Goal: Information Seeking & Learning: Understand process/instructions

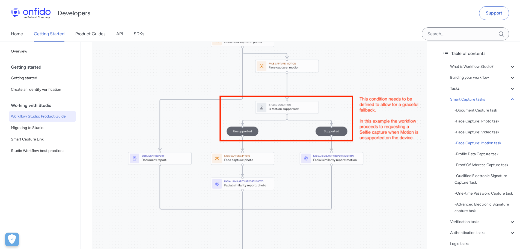
scroll to position [2430, 0]
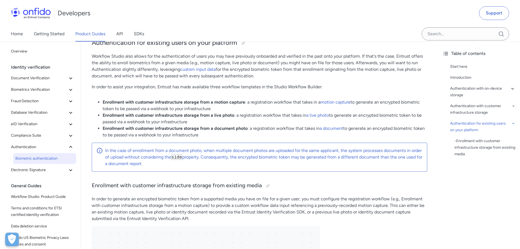
scroll to position [2407, 0]
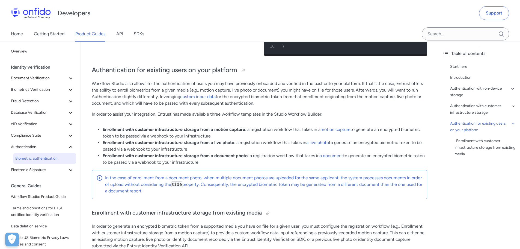
click at [324, 88] on p "Workflow Studio also allows for the authentication of users you may have previo…" at bounding box center [260, 93] width 336 height 26
click at [361, 87] on p "Workflow Studio also allows for the authentication of users you may have previo…" at bounding box center [260, 93] width 336 height 26
drag, startPoint x: 364, startPoint y: 87, endPoint x: 368, endPoint y: 111, distance: 23.6
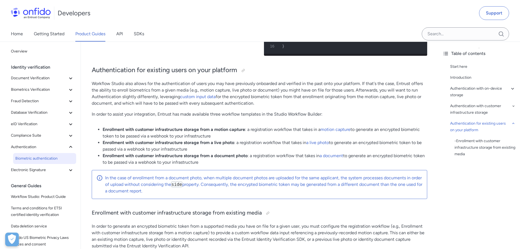
click at [117, 94] on p "Workflow Studio also allows for the authentication of users you may have previo…" at bounding box center [260, 93] width 336 height 26
click at [149, 95] on p "Workflow Studio also allows for the authentication of users you may have previo…" at bounding box center [260, 93] width 336 height 26
click at [185, 95] on p "Workflow Studio also allows for the authentication of users you may have previo…" at bounding box center [260, 93] width 336 height 26
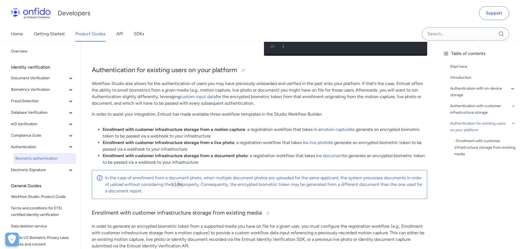
click at [245, 96] on p "Workflow Studio also allows for the authentication of users you may have previo…" at bounding box center [260, 93] width 336 height 26
click at [276, 96] on p "Workflow Studio also allows for the authentication of users you may have previo…" at bounding box center [260, 93] width 336 height 26
click at [285, 96] on p "Workflow Studio also allows for the authentication of users you may have previo…" at bounding box center [260, 93] width 336 height 26
click at [319, 94] on p "Workflow Studio also allows for the authentication of users you may have previo…" at bounding box center [260, 93] width 336 height 26
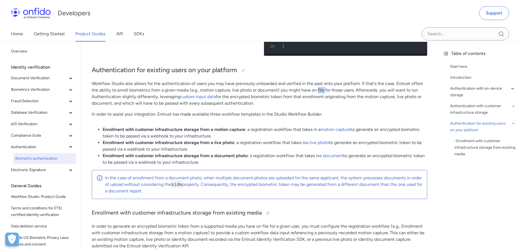
click at [319, 94] on p "Workflow Studio also allows for the authentication of users you may have previo…" at bounding box center [260, 93] width 336 height 26
click at [331, 94] on p "Workflow Studio also allows for the authentication of users you may have previo…" at bounding box center [260, 93] width 336 height 26
click at [348, 96] on p "Workflow Studio also allows for the authentication of users you may have previo…" at bounding box center [260, 93] width 336 height 26
click at [128, 100] on p "Workflow Studio also allows for the authentication of users you may have previo…" at bounding box center [260, 93] width 336 height 26
click at [148, 101] on p "Workflow Studio also allows for the authentication of users you may have previo…" at bounding box center [260, 93] width 336 height 26
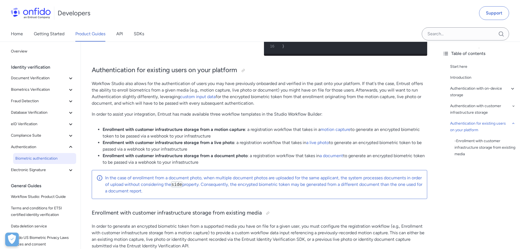
click at [164, 103] on p "Workflow Studio also allows for the authentication of users you may have previo…" at bounding box center [260, 93] width 336 height 26
click at [134, 145] on strong "Enrollment with customer infrastructure storage from a live photo" at bounding box center [169, 142] width 132 height 5
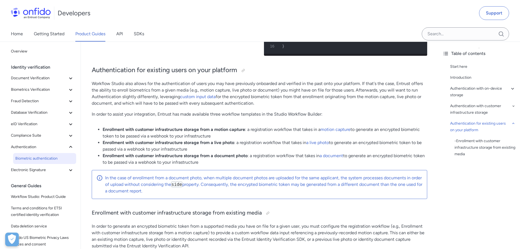
click at [162, 145] on strong "Enrollment with customer infrastructure storage from a live photo" at bounding box center [169, 142] width 132 height 5
click at [191, 145] on strong "Enrollment with customer infrastructure storage from a live photo" at bounding box center [169, 142] width 132 height 5
click at [206, 145] on strong "Enrollment with customer infrastructure storage from a live photo" at bounding box center [169, 142] width 132 height 5
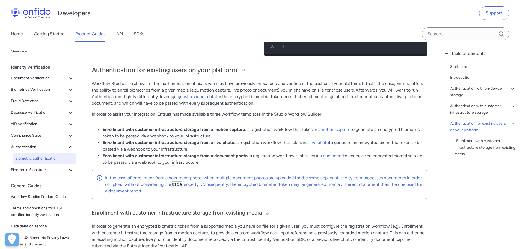
click at [220, 145] on strong "Enrollment with customer infrastructure storage from a live photo" at bounding box center [169, 142] width 132 height 5
click at [234, 145] on strong "Enrollment with customer infrastructure storage from a live photo" at bounding box center [169, 142] width 132 height 5
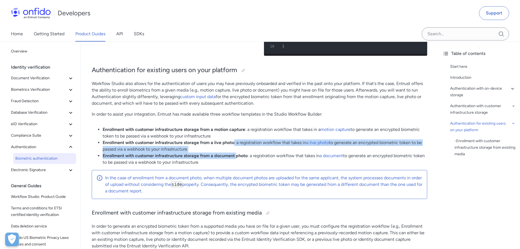
drag, startPoint x: 235, startPoint y: 146, endPoint x: 236, endPoint y: 158, distance: 11.5
click at [236, 158] on ul "Enrollment with customer infrastructure storage from a motion capture : a regis…" at bounding box center [260, 145] width 336 height 39
click at [238, 156] on li "Enrollment with customer infrastructure storage from a document photo : a regis…" at bounding box center [265, 158] width 325 height 13
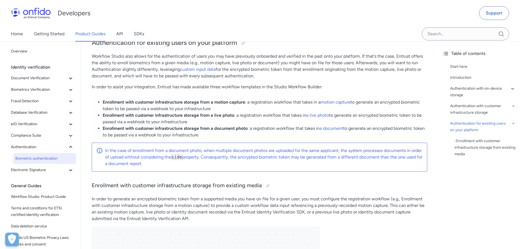
scroll to position [2488, 0]
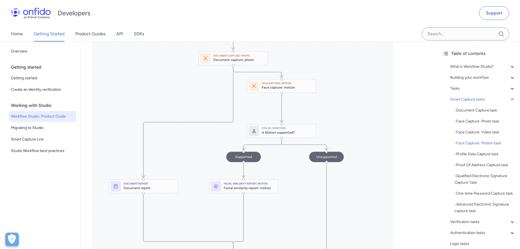
scroll to position [2762, 0]
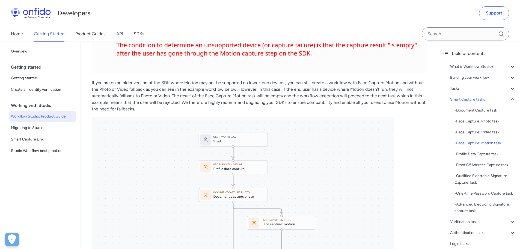
click at [269, 82] on p "If you are on an older version of the SDK where Motion may not be supported on …" at bounding box center [260, 95] width 336 height 33
click at [306, 83] on p "If you are on an older version of the SDK where Motion may not be supported on …" at bounding box center [260, 95] width 336 height 33
click at [324, 85] on p "If you are on an older version of the SDK where Motion may not be supported on …" at bounding box center [260, 95] width 336 height 33
click at [353, 85] on p "If you are on an older version of the SDK where Motion may not be supported on …" at bounding box center [260, 95] width 336 height 33
click at [383, 85] on p "If you are on an older version of the SDK where Motion may not be supported on …" at bounding box center [260, 95] width 336 height 33
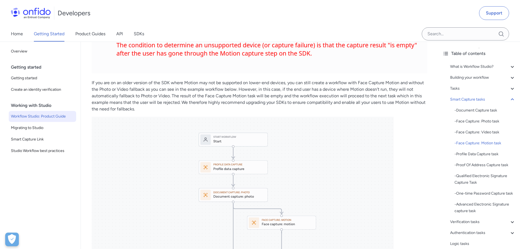
click at [105, 93] on p "If you are on an older version of the SDK where Motion may not be supported on …" at bounding box center [260, 95] width 336 height 33
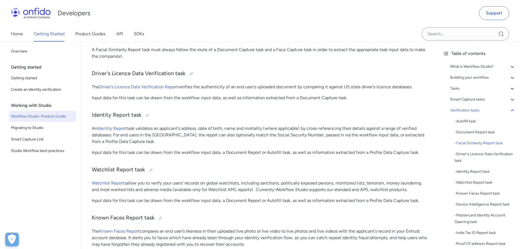
scroll to position [4864, 0]
